Goal: Understand process/instructions: Learn how to perform a task or action

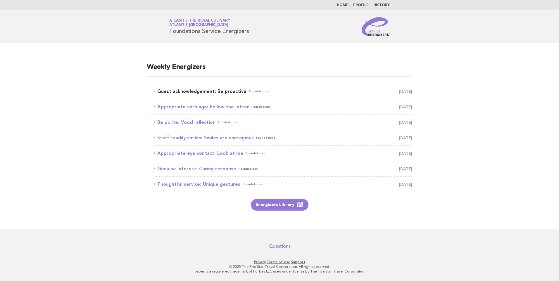
click at [230, 90] on link "Guest acknowledgement: Be proactive Foundations [DATE]" at bounding box center [283, 91] width 258 height 8
click at [236, 92] on link "Guest acknowledgement: Be proactive Foundations [DATE]" at bounding box center [283, 91] width 258 height 8
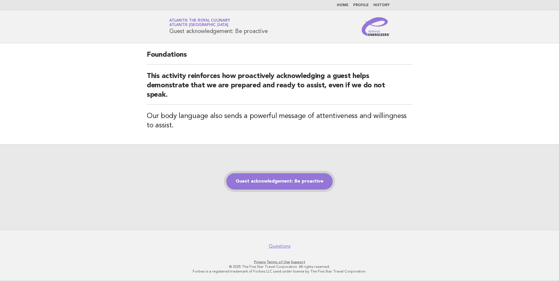
click at [284, 182] on link "Guest acknowledgement: Be proactive" at bounding box center [279, 181] width 106 height 16
click at [273, 180] on link "Guest acknowledgement: Be proactive" at bounding box center [279, 181] width 106 height 16
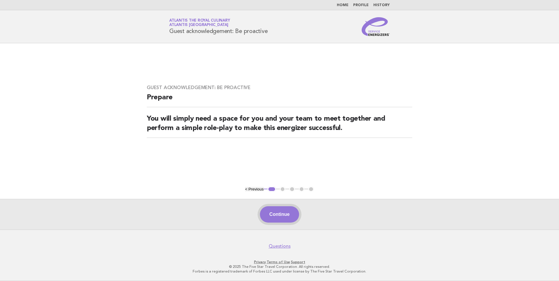
click at [288, 208] on button "Continue" at bounding box center [279, 214] width 39 height 16
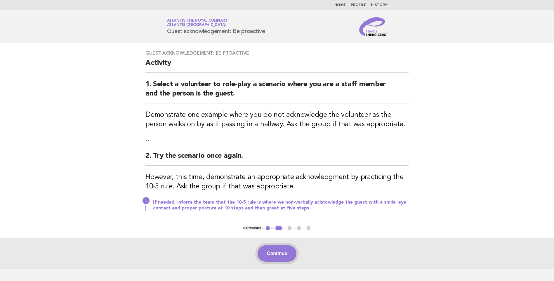
click at [279, 255] on button "Continue" at bounding box center [277, 253] width 39 height 16
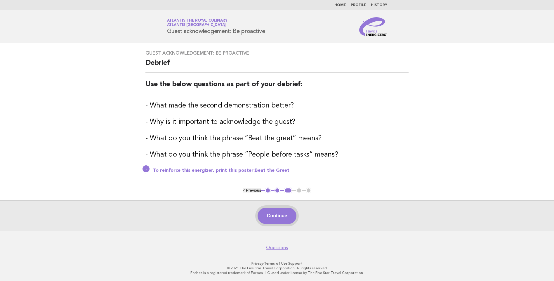
click at [284, 214] on button "Continue" at bounding box center [277, 216] width 39 height 16
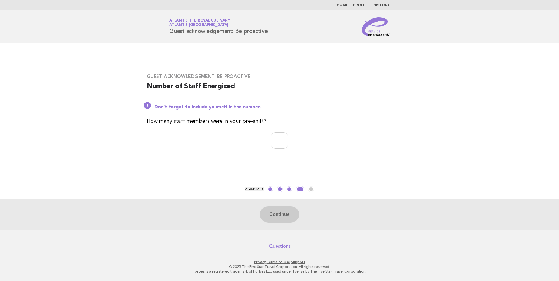
click at [284, 214] on div "Continue" at bounding box center [279, 214] width 559 height 31
click at [287, 189] on button "3" at bounding box center [289, 189] width 6 height 6
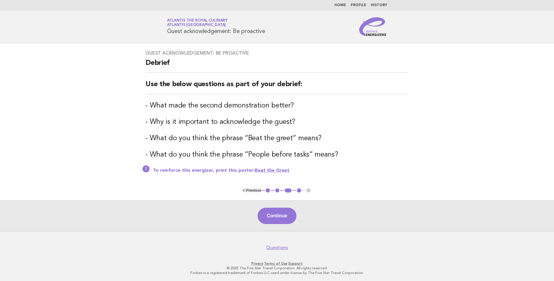
click at [267, 188] on button "1" at bounding box center [268, 191] width 6 height 6
